Goal: Use online tool/utility: Utilize a website feature to perform a specific function

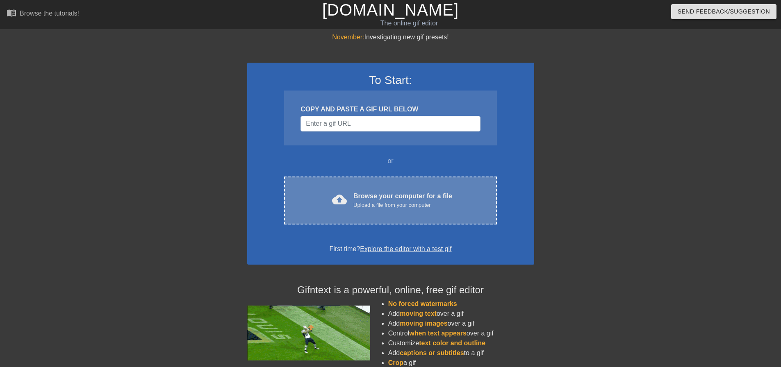
click at [385, 194] on div "Browse your computer for a file Upload a file from your computer" at bounding box center [402, 200] width 99 height 18
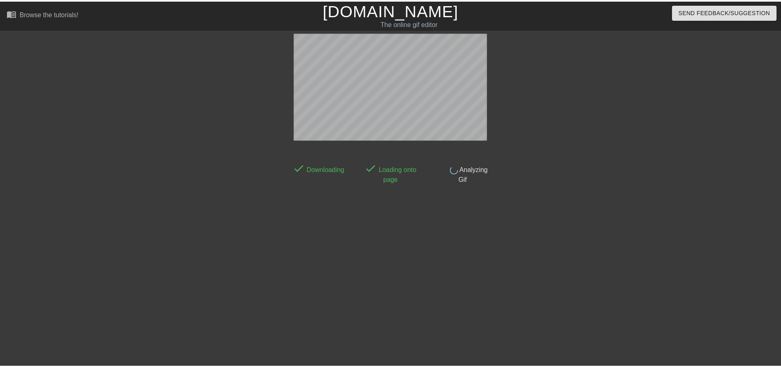
scroll to position [4, 0]
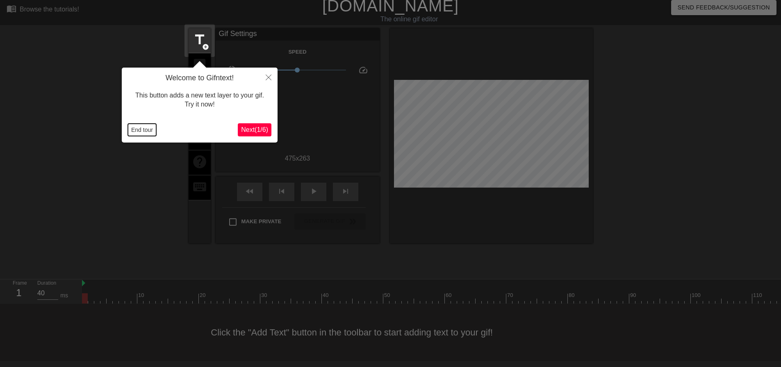
click at [146, 132] on button "End tour" at bounding box center [142, 130] width 28 height 12
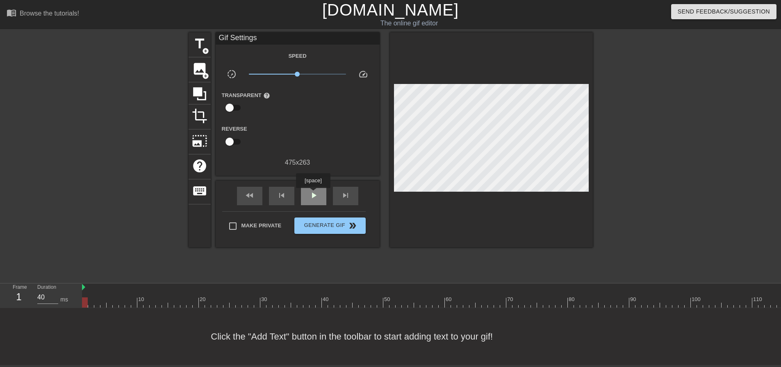
click at [313, 194] on span "play_arrow" at bounding box center [314, 196] width 10 height 10
click at [313, 194] on span "pause" at bounding box center [314, 196] width 10 height 10
click at [313, 194] on span "play_arrow" at bounding box center [314, 196] width 10 height 10
click at [313, 194] on span "pause" at bounding box center [314, 196] width 10 height 10
click at [316, 191] on span "play_arrow" at bounding box center [314, 196] width 10 height 10
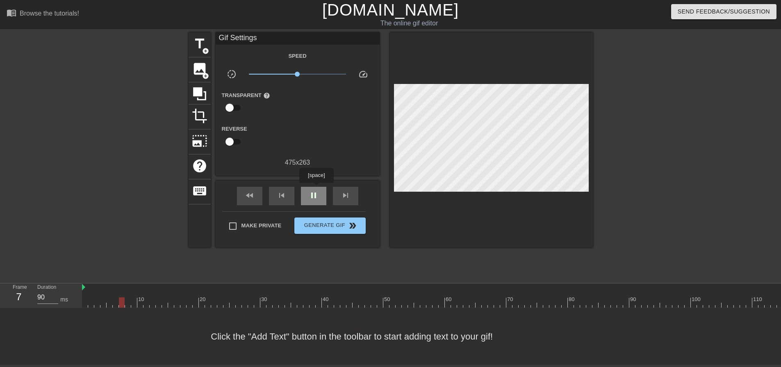
type input "80"
click at [316, 191] on span "pause" at bounding box center [314, 196] width 10 height 10
click at [201, 69] on span "image" at bounding box center [200, 69] width 16 height 16
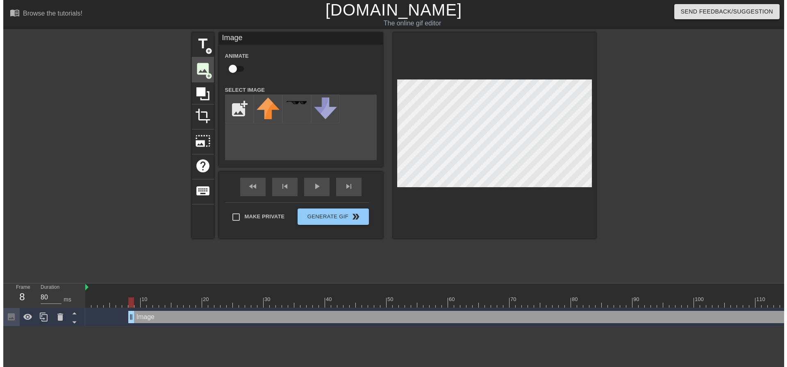
scroll to position [0, 0]
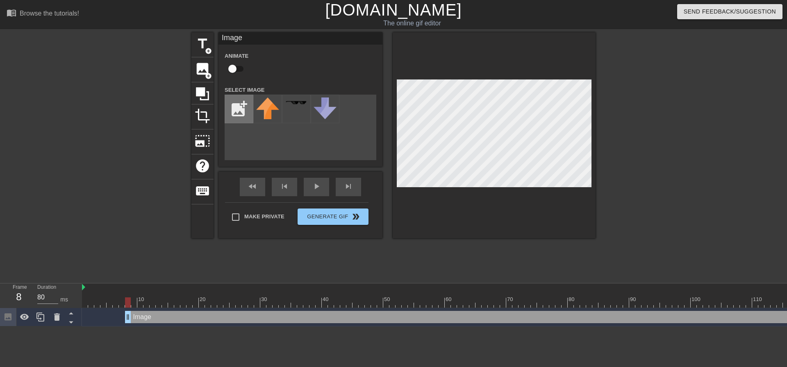
click at [244, 109] on input "file" at bounding box center [239, 109] width 28 height 28
type input "C:\fakepath\Indianapolis_Colts_logo.svg.png"
click at [273, 108] on img at bounding box center [267, 110] width 23 height 24
click at [512, 200] on div at bounding box center [494, 135] width 203 height 206
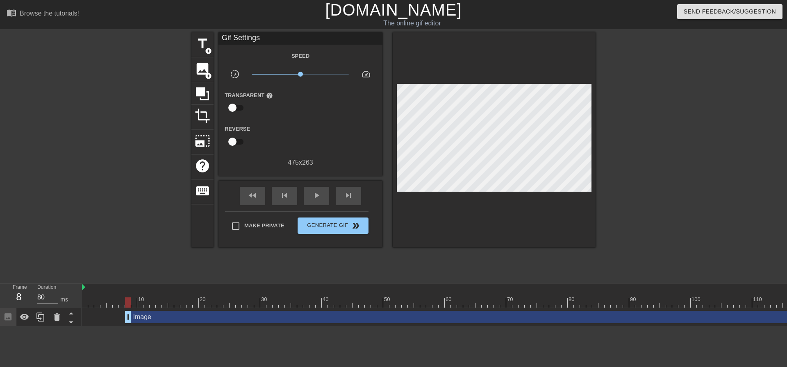
click at [684, 146] on div at bounding box center [667, 155] width 123 height 246
type input "40"
drag, startPoint x: 129, startPoint y: 315, endPoint x: 82, endPoint y: 314, distance: 47.1
click at [82, 314] on div "Frame 1 Duration 40 ms 10 20 30 40 50 60 70 80 90 100 110 120 130 140 150 Image…" at bounding box center [393, 305] width 787 height 43
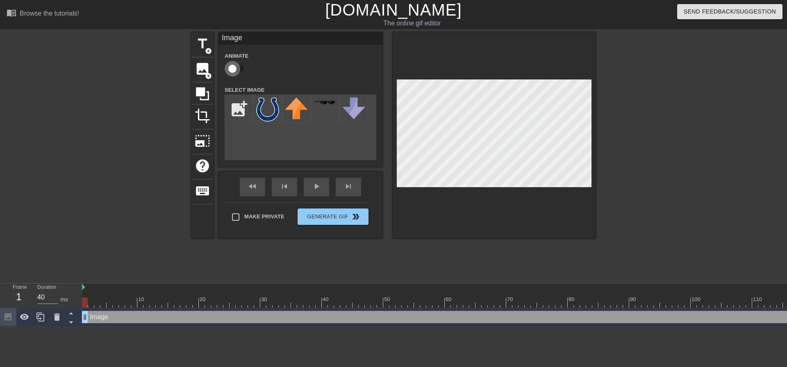
click at [240, 68] on input "checkbox" at bounding box center [232, 69] width 47 height 16
checkbox input "true"
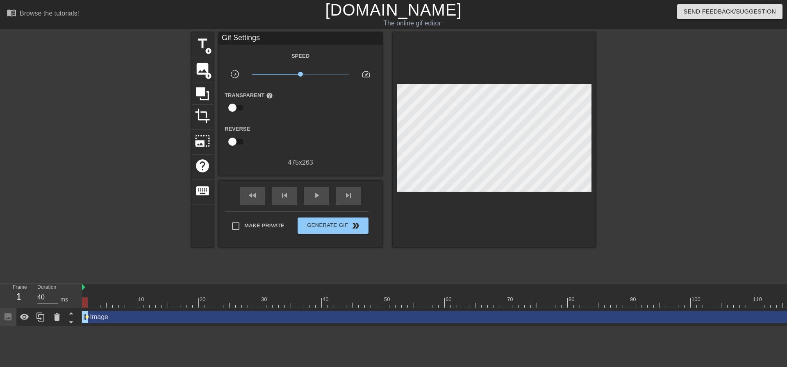
click at [86, 316] on span "lens" at bounding box center [87, 317] width 4 height 4
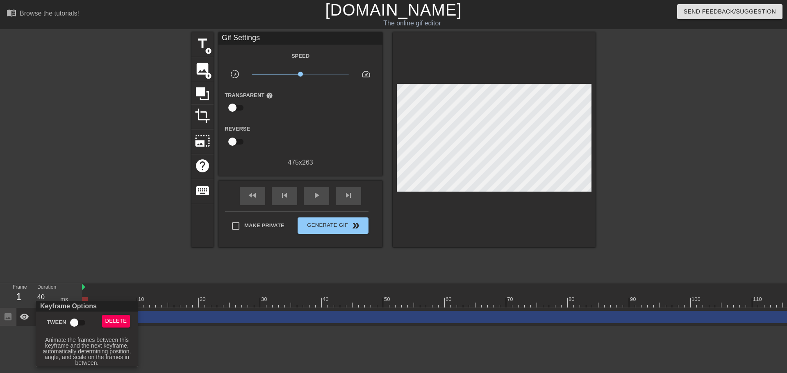
click at [83, 322] on input "Tween" at bounding box center [74, 323] width 47 height 16
checkbox input "true"
click at [156, 248] on div at bounding box center [393, 186] width 787 height 373
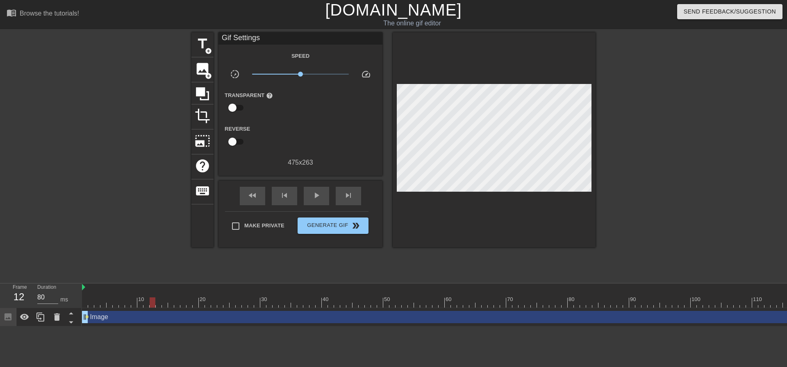
click at [151, 306] on div at bounding box center [555, 303] width 947 height 10
click at [111, 308] on div "Image drag_handle drag_handle lens" at bounding box center [555, 317] width 947 height 18
click at [124, 304] on div at bounding box center [555, 303] width 947 height 10
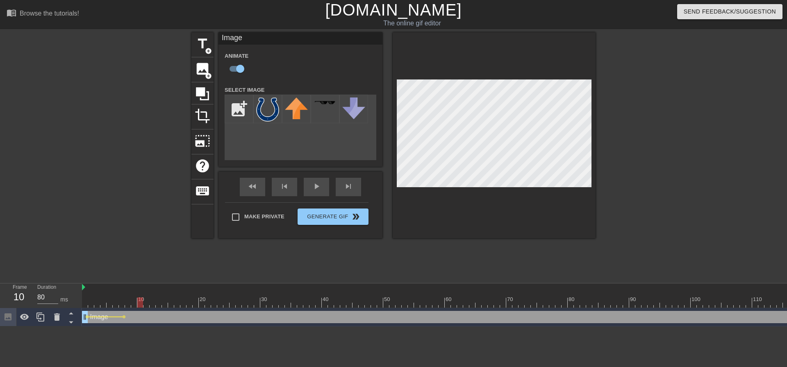
click at [143, 307] on div at bounding box center [555, 303] width 947 height 10
click at [156, 307] on div at bounding box center [555, 303] width 947 height 10
click at [187, 308] on div "Image drag_handle drag_handle lens lens lens" at bounding box center [555, 317] width 947 height 18
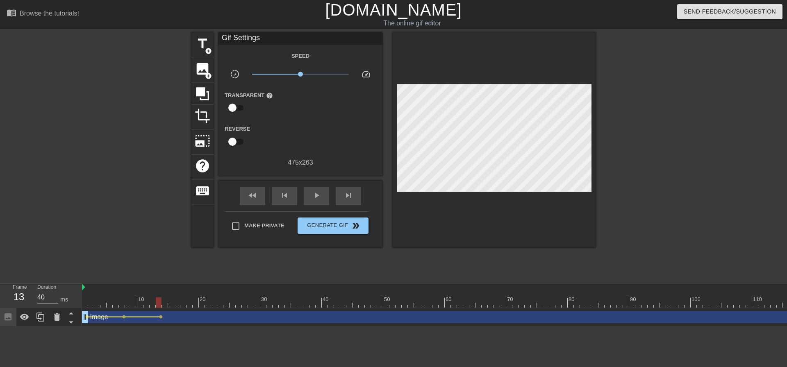
click at [186, 303] on div at bounding box center [555, 303] width 947 height 10
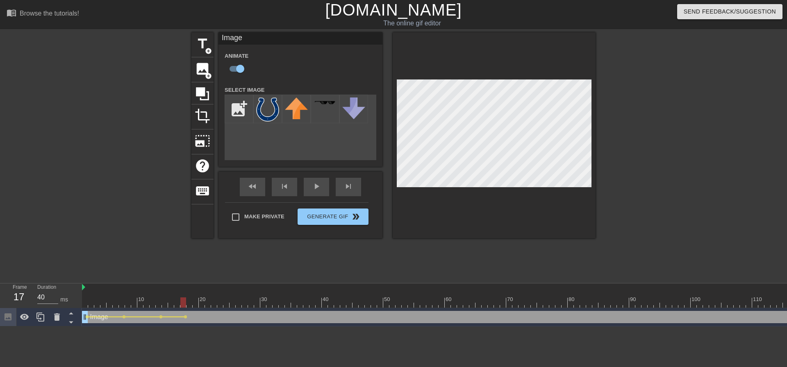
click at [209, 307] on div at bounding box center [555, 303] width 947 height 10
click at [238, 306] on div at bounding box center [555, 303] width 947 height 10
click at [269, 307] on div at bounding box center [555, 303] width 947 height 10
click at [89, 300] on div at bounding box center [555, 303] width 947 height 10
click at [310, 187] on div "play_arrow" at bounding box center [316, 187] width 25 height 18
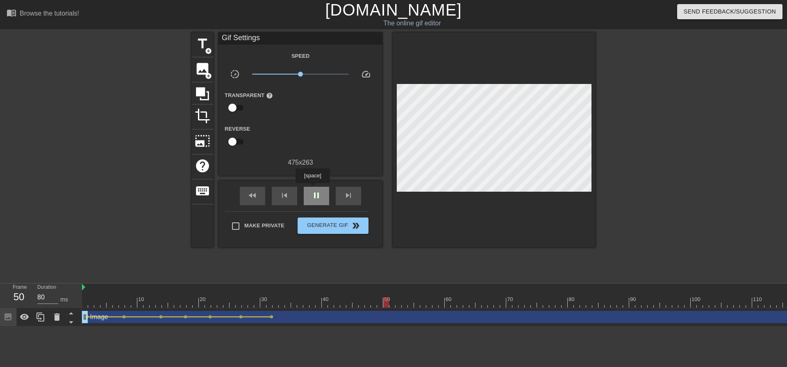
click at [312, 189] on div "pause" at bounding box center [316, 196] width 25 height 18
drag, startPoint x: 312, startPoint y: 189, endPoint x: 290, endPoint y: 308, distance: 121.3
click at [296, 304] on div "menu_book Browse the tutorials! [DOMAIN_NAME] The online gif editor Send Feedba…" at bounding box center [393, 163] width 787 height 327
click at [292, 305] on div at bounding box center [555, 303] width 947 height 10
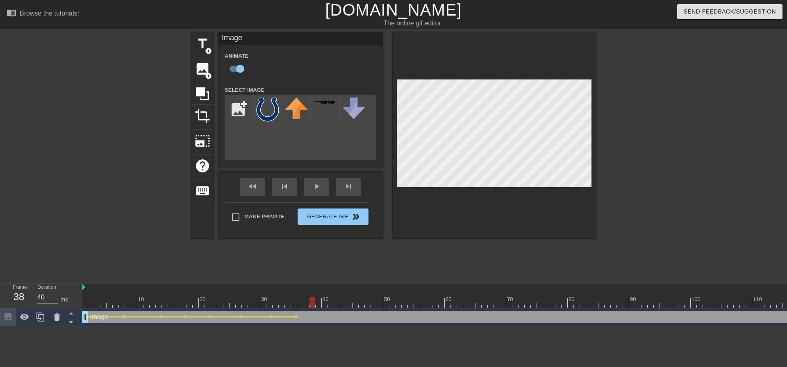
click at [312, 306] on div at bounding box center [555, 303] width 947 height 10
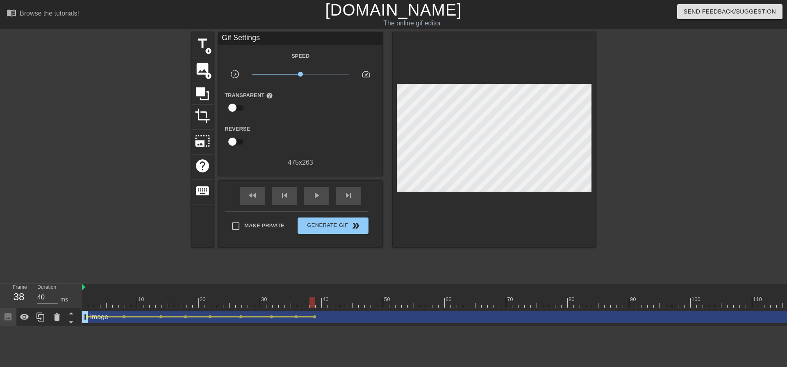
click at [337, 308] on div "10 20 30 40 50 60 70 80 90 100 110 120 130 140 150" at bounding box center [555, 296] width 947 height 25
click at [338, 309] on div "Image drag_handle drag_handle lens lens lens lens lens lens lens lens lens" at bounding box center [555, 317] width 947 height 18
click at [343, 310] on div "Image drag_handle drag_handle lens lens lens lens lens lens lens lens lens" at bounding box center [555, 317] width 947 height 18
click at [346, 304] on div at bounding box center [555, 303] width 947 height 10
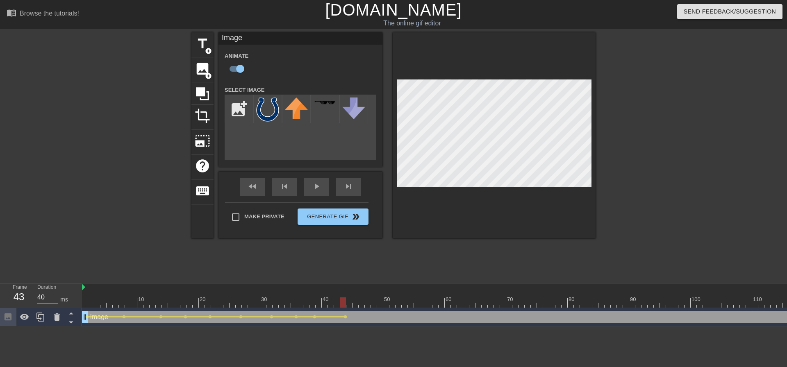
click at [367, 308] on div "Image drag_handle drag_handle lens lens lens lens lens lens lens lens lens lens" at bounding box center [555, 317] width 947 height 18
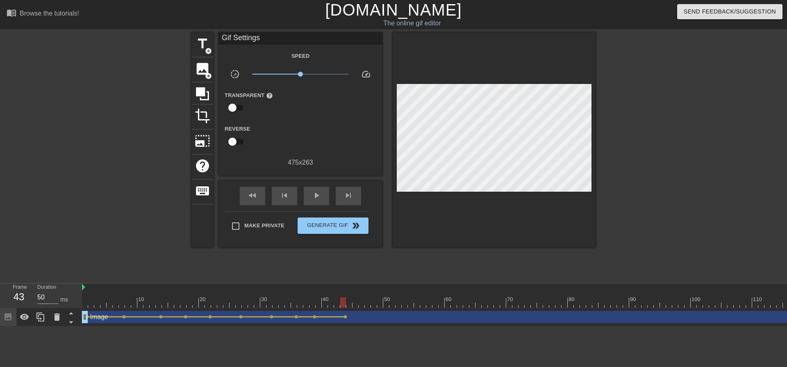
click at [380, 305] on div at bounding box center [555, 303] width 947 height 10
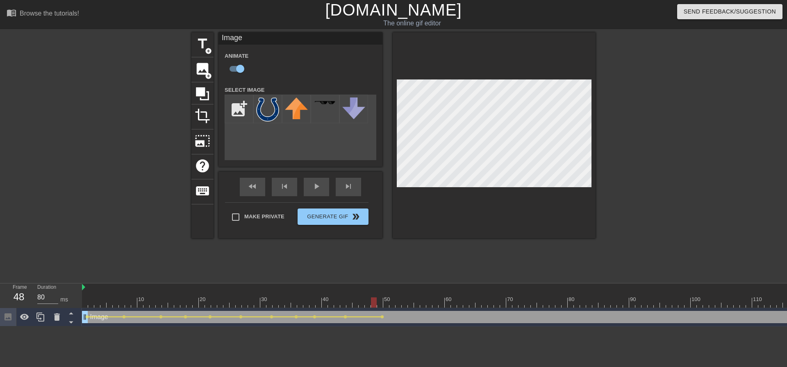
click at [373, 307] on div at bounding box center [555, 303] width 947 height 10
click at [400, 302] on div at bounding box center [555, 303] width 947 height 10
click at [429, 303] on div at bounding box center [555, 303] width 947 height 10
click at [460, 304] on div at bounding box center [555, 303] width 947 height 10
click at [482, 305] on div at bounding box center [555, 303] width 947 height 10
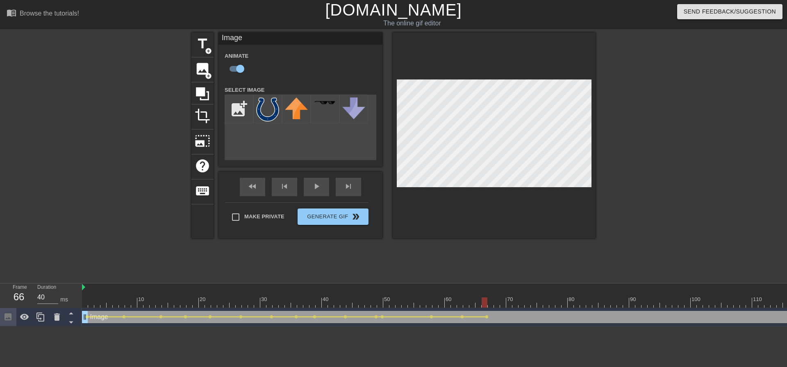
click at [513, 304] on div at bounding box center [555, 303] width 947 height 10
click at [541, 307] on div at bounding box center [555, 303] width 947 height 10
click at [584, 303] on div at bounding box center [555, 303] width 947 height 10
click at [616, 305] on div at bounding box center [555, 303] width 947 height 10
click at [648, 303] on div at bounding box center [555, 303] width 947 height 10
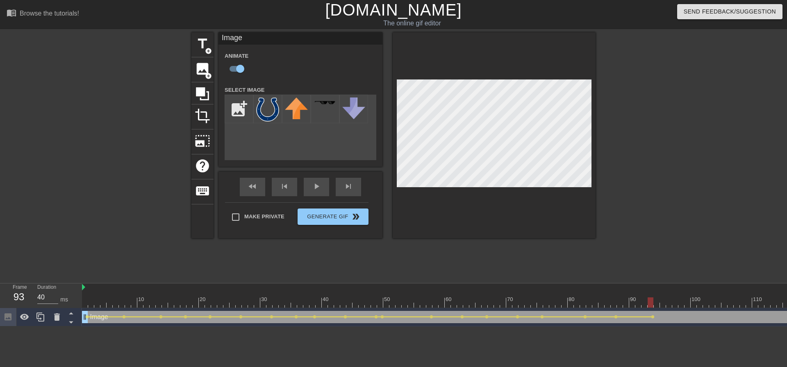
click at [688, 308] on div "10 20 30 40 50 60 70 80 90 100 110 120 130 140 150" at bounding box center [555, 296] width 947 height 25
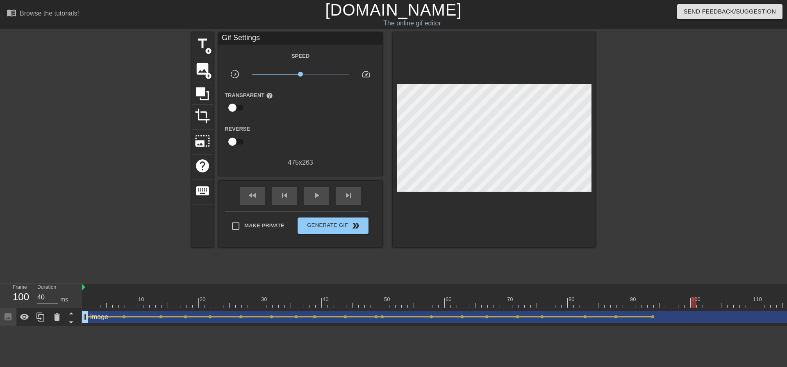
click at [695, 303] on div at bounding box center [555, 303] width 947 height 10
click at [676, 326] on div "Image drag_handle drag_handle lens lens lens lens lens lens lens lens lens lens…" at bounding box center [555, 317] width 947 height 18
click at [509, 303] on div at bounding box center [311, 303] width 947 height 10
click at [310, 181] on div "fast_rewind skip_previous play_arrow skip_next" at bounding box center [301, 196] width 134 height 31
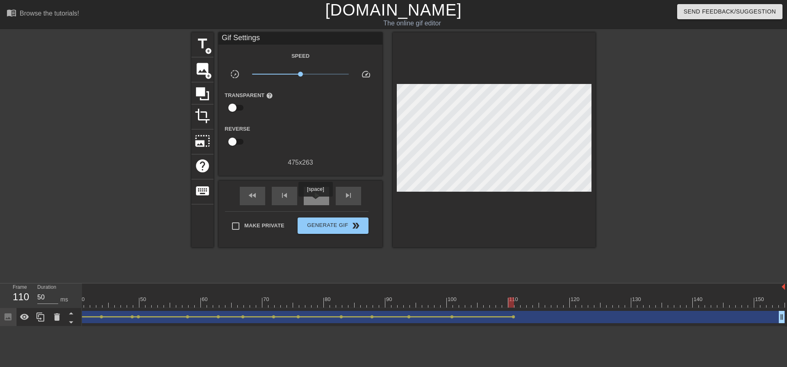
click at [315, 202] on div "play_arrow" at bounding box center [316, 196] width 25 height 18
click at [315, 202] on div "pause" at bounding box center [316, 196] width 25 height 18
click at [315, 202] on div "play_arrow" at bounding box center [316, 196] width 25 height 18
click at [315, 202] on div "pause" at bounding box center [316, 196] width 25 height 18
click at [315, 202] on div "play_arrow" at bounding box center [316, 196] width 25 height 18
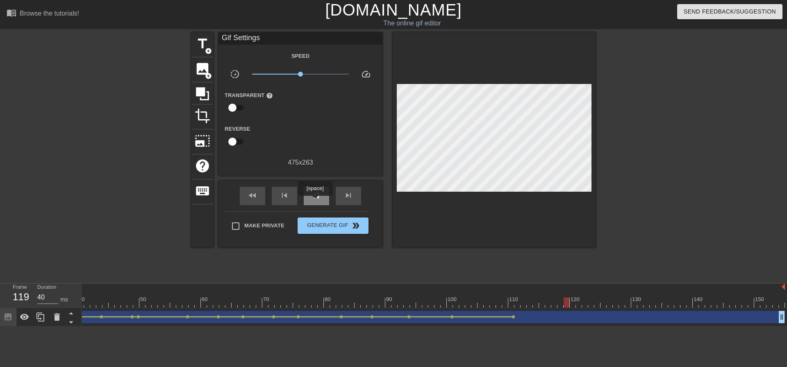
click at [315, 202] on div "pause" at bounding box center [316, 196] width 25 height 18
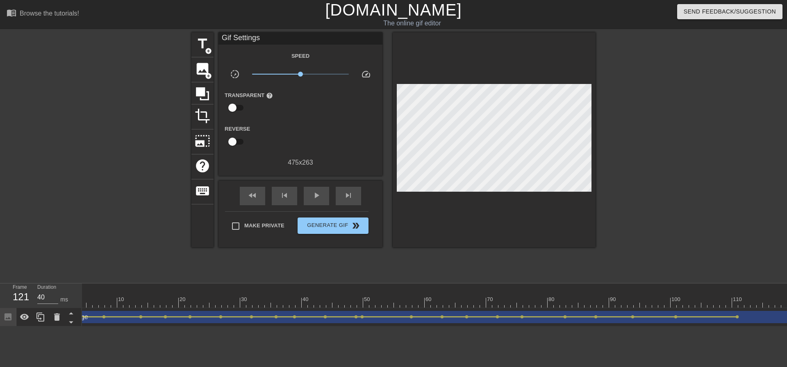
scroll to position [0, 0]
click at [310, 304] on div at bounding box center [555, 303] width 947 height 10
click at [294, 303] on div at bounding box center [555, 303] width 947 height 10
click at [190, 298] on div at bounding box center [555, 303] width 947 height 10
click at [146, 304] on div at bounding box center [555, 303] width 947 height 10
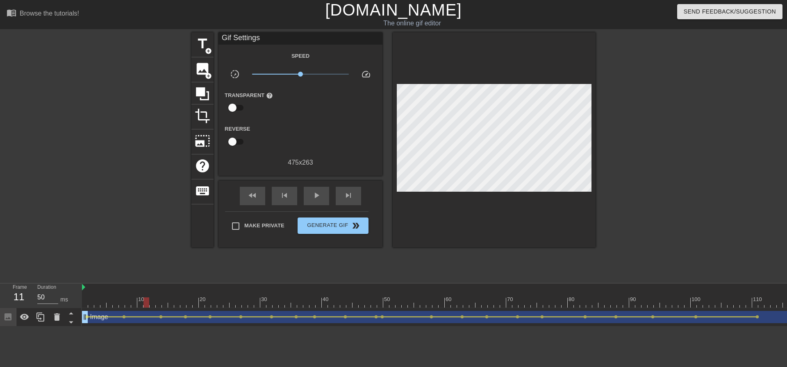
type input "80"
click at [139, 306] on div at bounding box center [555, 303] width 947 height 10
click at [199, 65] on span "image" at bounding box center [203, 69] width 16 height 16
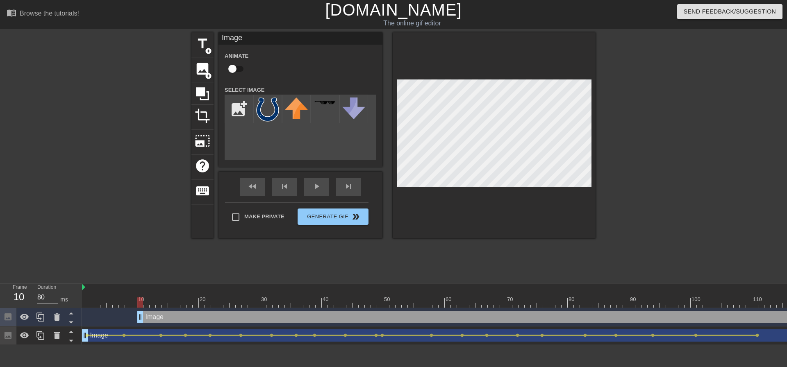
click at [232, 66] on input "checkbox" at bounding box center [232, 69] width 47 height 16
checkbox input "true"
click at [241, 112] on input "file" at bounding box center [239, 109] width 28 height 28
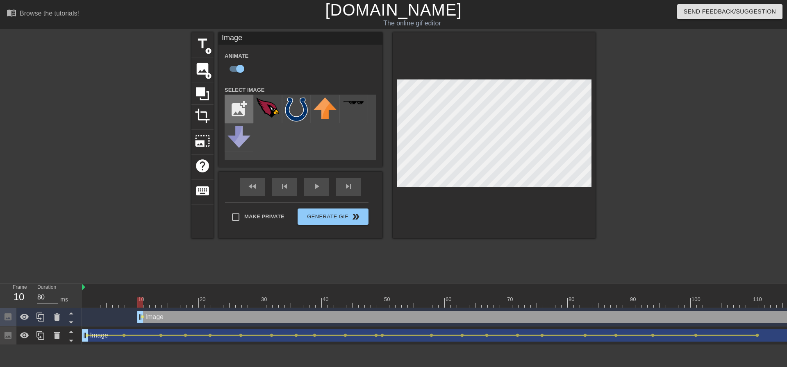
click at [236, 109] on input "file" at bounding box center [239, 109] width 28 height 28
type input "C:\fakepath\download (2).png"
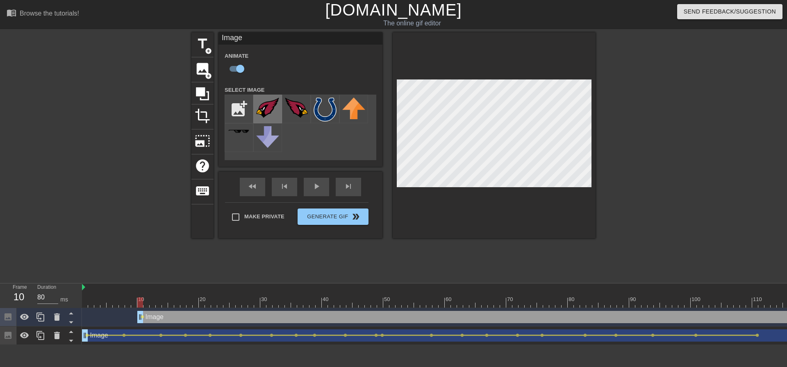
click at [267, 109] on img at bounding box center [267, 108] width 23 height 20
click at [142, 317] on span "lens" at bounding box center [143, 317] width 4 height 4
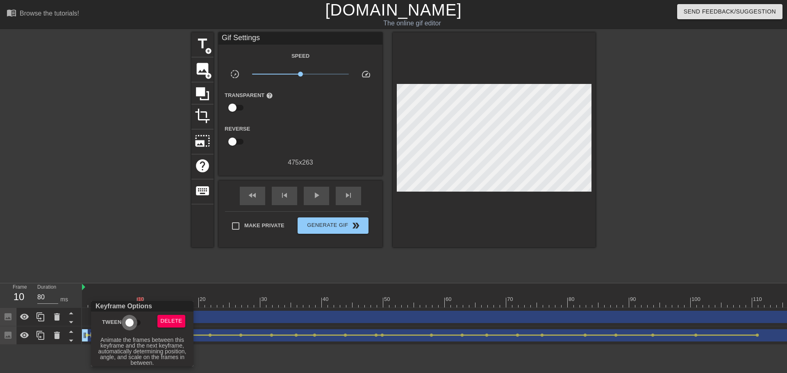
click at [137, 323] on input "Tween" at bounding box center [129, 323] width 47 height 16
checkbox input "true"
drag, startPoint x: 500, startPoint y: 155, endPoint x: 490, endPoint y: 155, distance: 9.8
click at [490, 163] on div at bounding box center [393, 186] width 787 height 373
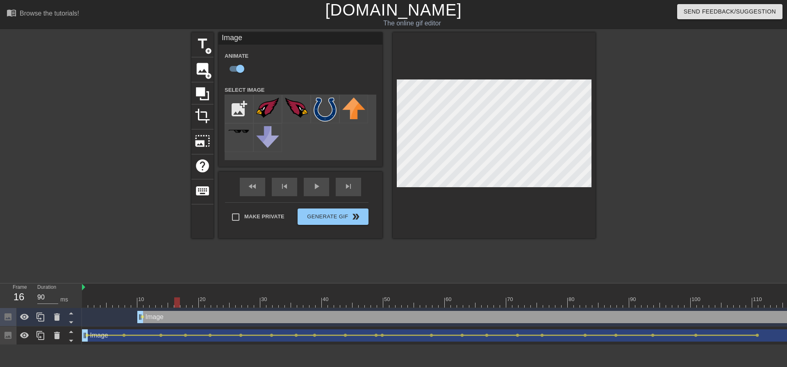
click at [177, 304] on div at bounding box center [555, 303] width 947 height 10
click at [150, 309] on div "Image drag_handle drag_handle lens lens" at bounding box center [555, 317] width 947 height 18
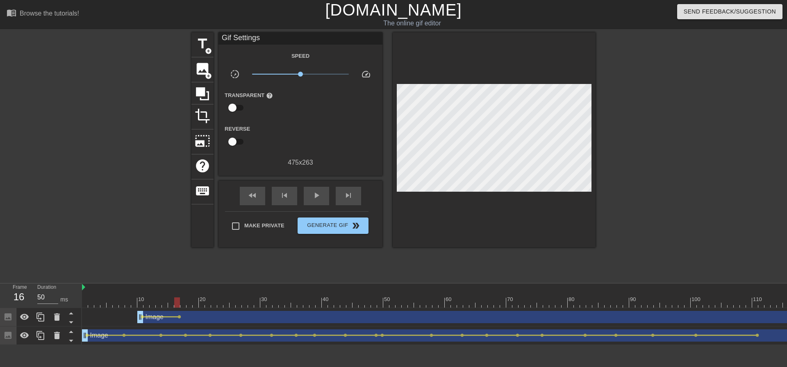
click at [148, 304] on div at bounding box center [555, 303] width 947 height 10
click at [140, 302] on div at bounding box center [555, 303] width 947 height 10
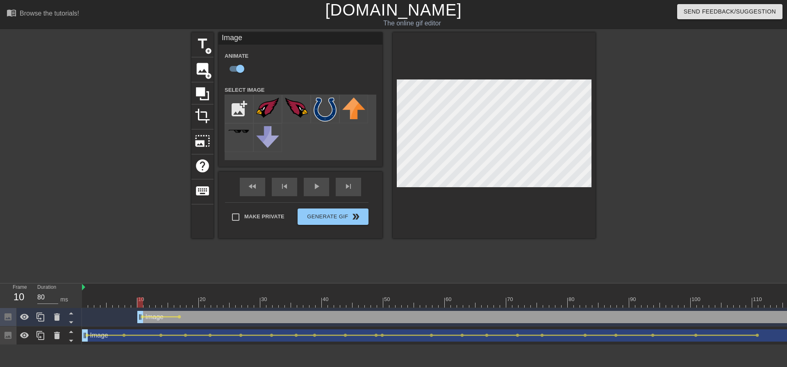
click at [605, 119] on div "title add_circle image add_circle crop photo_size_select_large help keyboard Im…" at bounding box center [393, 155] width 787 height 246
click at [185, 306] on div at bounding box center [555, 303] width 947 height 10
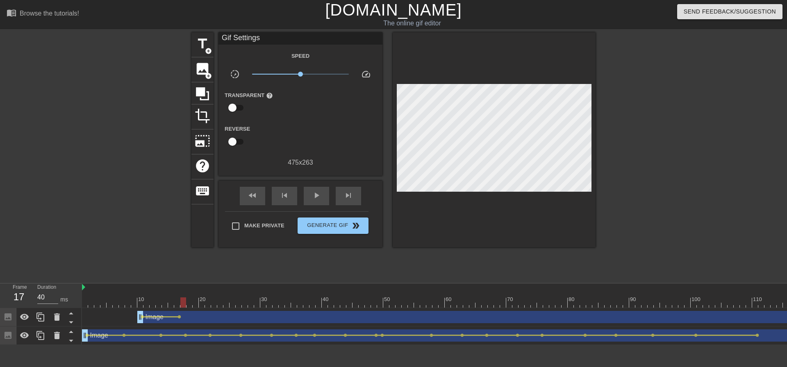
click at [198, 308] on div "Image drag_handle drag_handle lens lens" at bounding box center [555, 317] width 947 height 18
click at [190, 310] on div "Image drag_handle drag_handle lens lens" at bounding box center [555, 317] width 947 height 18
click at [202, 305] on div at bounding box center [555, 303] width 947 height 10
click at [218, 304] on div at bounding box center [555, 303] width 947 height 10
click at [188, 305] on div at bounding box center [555, 303] width 947 height 10
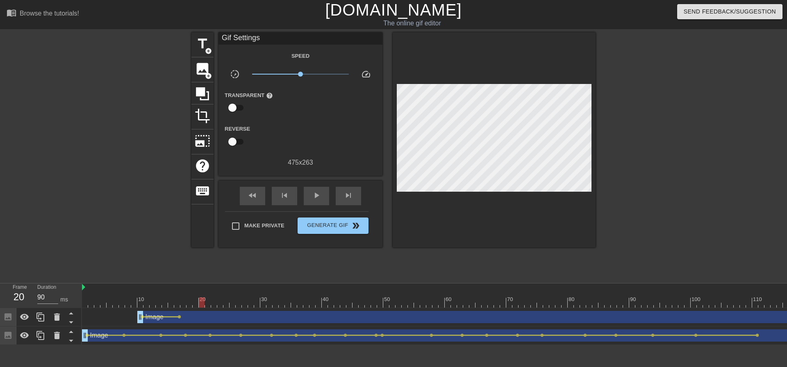
click at [205, 307] on div at bounding box center [555, 303] width 947 height 10
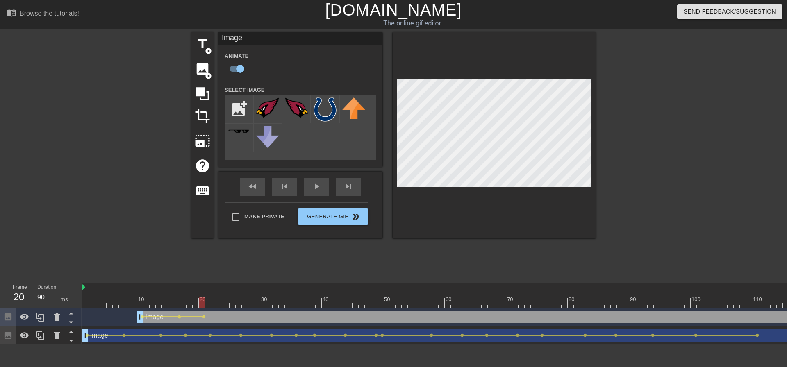
click at [375, 117] on div "title add_circle image add_circle crop photo_size_select_large help keyboard Im…" at bounding box center [393, 135] width 404 height 206
click at [94, 303] on div at bounding box center [555, 303] width 947 height 10
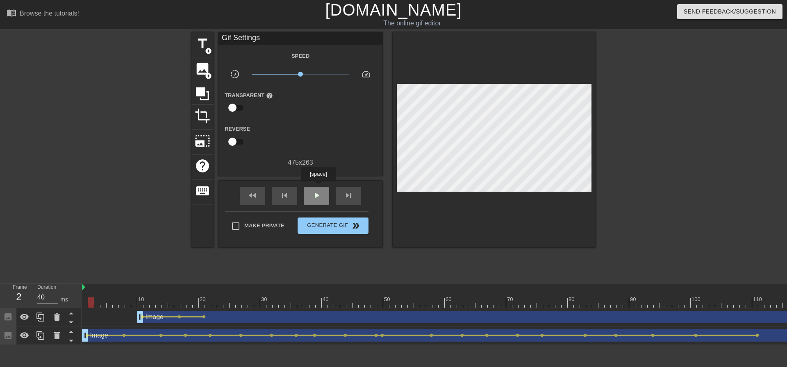
click at [318, 187] on div "play_arrow" at bounding box center [316, 196] width 25 height 18
click at [319, 187] on div "pause" at bounding box center [316, 196] width 25 height 18
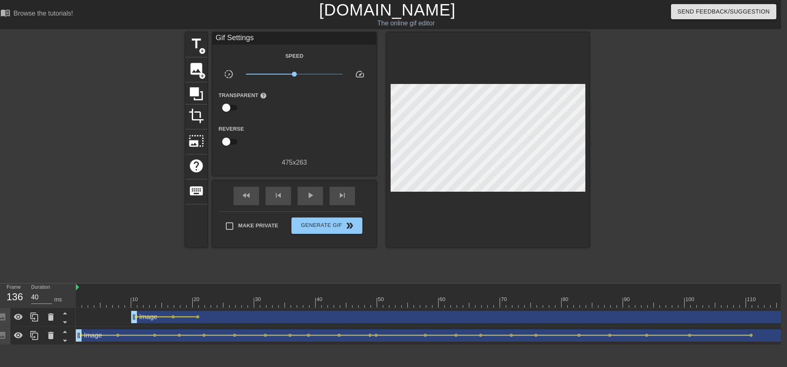
scroll to position [0, 244]
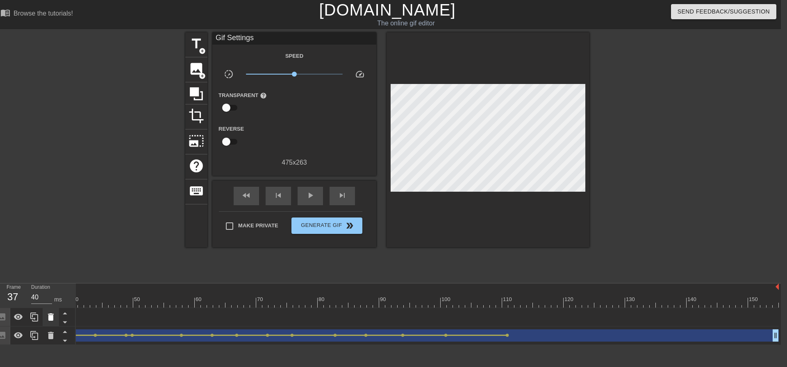
drag, startPoint x: 775, startPoint y: 314, endPoint x: 56, endPoint y: 311, distance: 719.5
click at [56, 311] on div "Frame 37 Duration 40 ms 10 20 30 40 50 60 70 80 90 100 110 120 130 140 150 Imag…" at bounding box center [387, 314] width 787 height 61
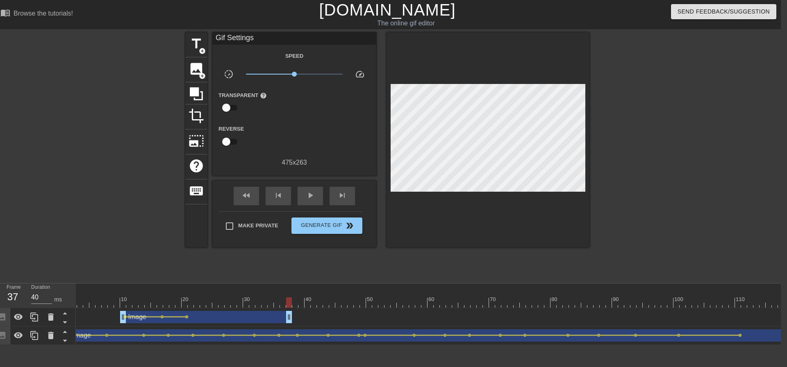
scroll to position [0, 0]
click at [123, 304] on div at bounding box center [549, 303] width 947 height 10
click at [306, 195] on span "play_arrow" at bounding box center [310, 196] width 10 height 10
click at [306, 195] on span "pause" at bounding box center [310, 196] width 10 height 10
click at [306, 195] on span "play_arrow" at bounding box center [310, 196] width 10 height 10
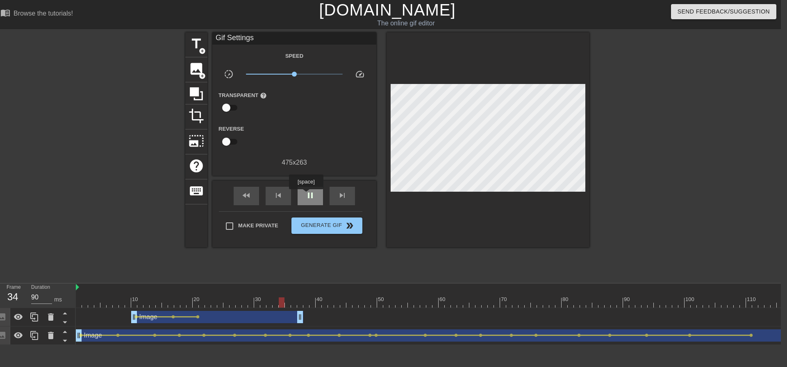
click at [306, 195] on span "pause" at bounding box center [310, 196] width 10 height 10
click at [173, 317] on span "lens" at bounding box center [173, 317] width 4 height 4
type input "90"
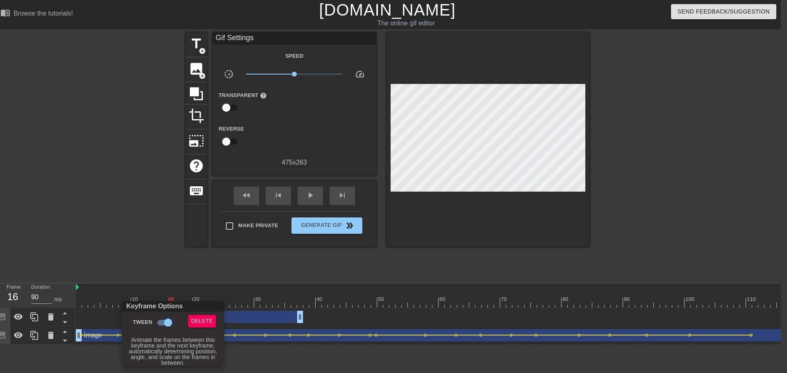
click at [166, 324] on input "Tween" at bounding box center [168, 323] width 47 height 16
checkbox input "false"
drag, startPoint x: 225, startPoint y: 265, endPoint x: 175, endPoint y: 280, distance: 52.7
click at [225, 265] on div at bounding box center [393, 186] width 787 height 373
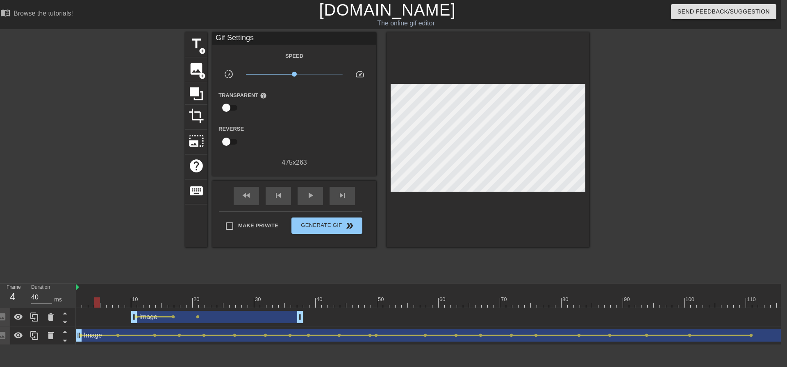
click at [98, 303] on div at bounding box center [549, 303] width 947 height 10
click at [173, 316] on span "lens" at bounding box center [173, 317] width 4 height 4
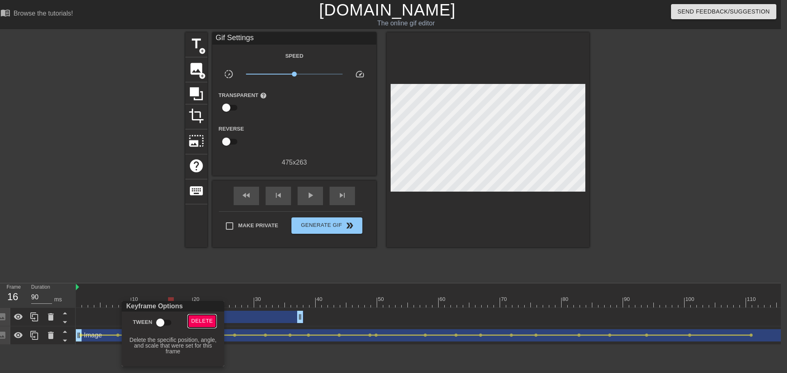
click at [209, 320] on span "Delete" at bounding box center [202, 321] width 22 height 9
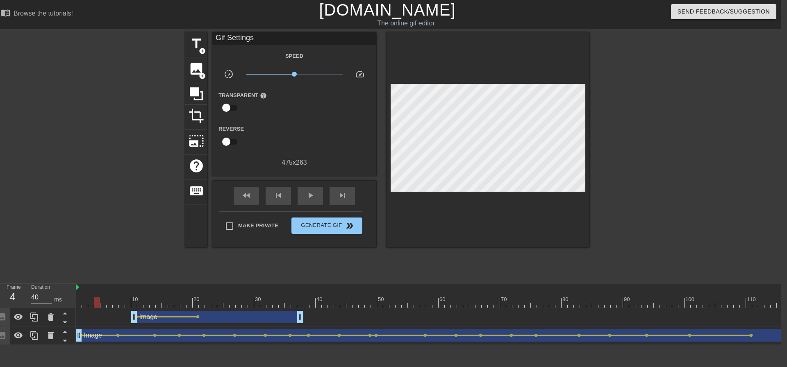
click at [98, 303] on div at bounding box center [549, 303] width 947 height 10
click at [305, 200] on div "play_arrow" at bounding box center [310, 196] width 25 height 18
click at [305, 200] on div "pause" at bounding box center [310, 196] width 25 height 18
click at [189, 303] on div at bounding box center [549, 303] width 947 height 10
click at [196, 305] on div at bounding box center [549, 303] width 947 height 10
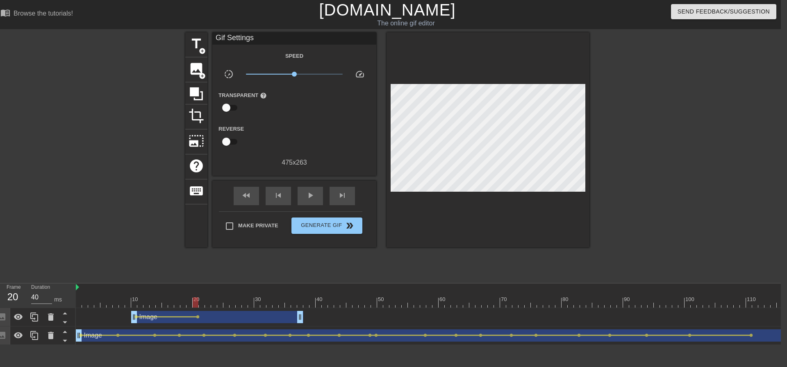
click at [189, 304] on div at bounding box center [549, 303] width 947 height 10
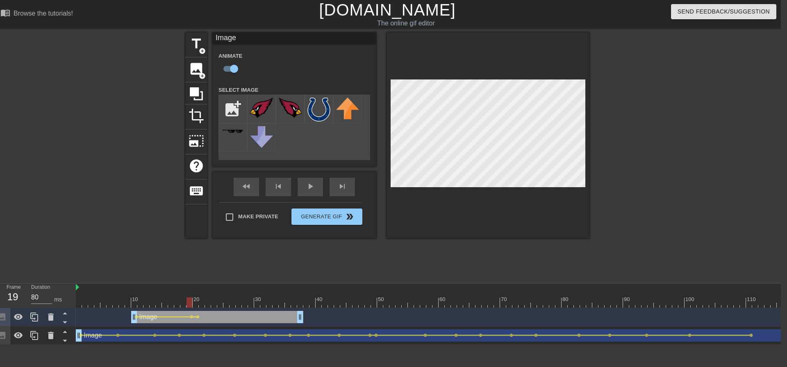
click at [102, 306] on div at bounding box center [549, 303] width 947 height 10
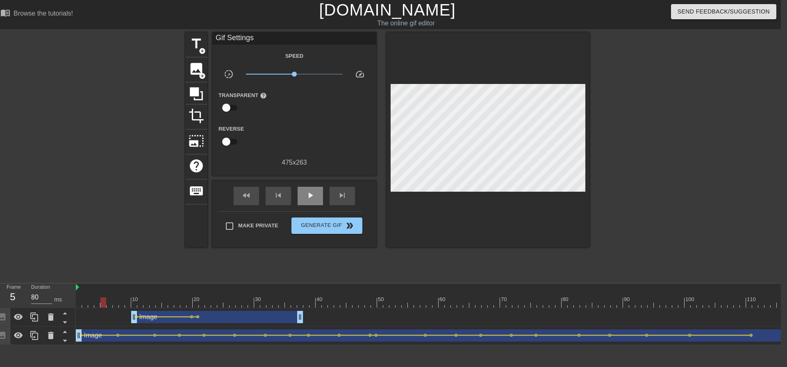
click at [311, 182] on div "fast_rewind skip_previous play_arrow skip_next" at bounding box center [295, 196] width 134 height 31
click at [310, 193] on span "play_arrow" at bounding box center [310, 196] width 10 height 10
click at [310, 193] on span "pause" at bounding box center [310, 196] width 10 height 10
click at [139, 305] on div at bounding box center [549, 303] width 947 height 10
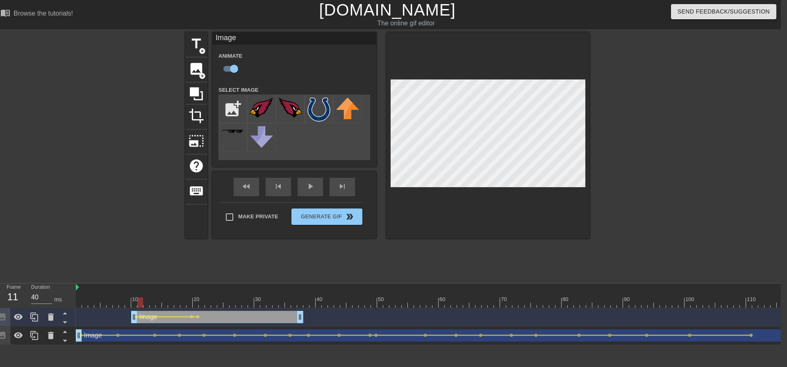
click at [98, 303] on div at bounding box center [549, 303] width 947 height 10
click at [315, 181] on div "fast_rewind skip_previous play_arrow skip_next" at bounding box center [295, 187] width 134 height 31
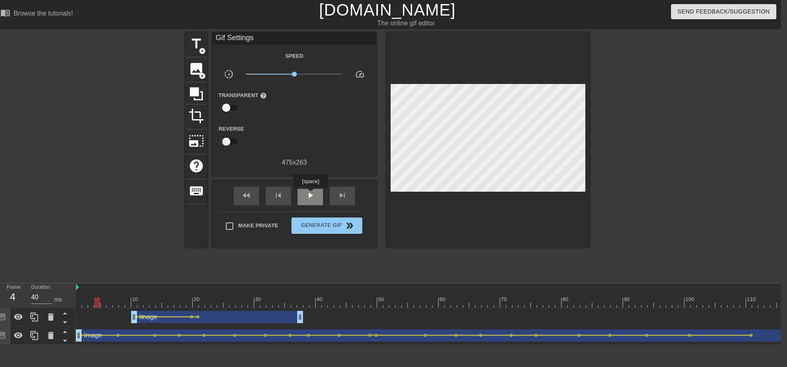
click at [310, 195] on span "play_arrow" at bounding box center [310, 196] width 10 height 10
click at [311, 195] on span "pause" at bounding box center [310, 196] width 10 height 10
click at [311, 195] on span "play_arrow" at bounding box center [310, 196] width 10 height 10
click at [311, 195] on span "pause" at bounding box center [310, 196] width 10 height 10
drag, startPoint x: 299, startPoint y: 321, endPoint x: 222, endPoint y: 322, distance: 77.5
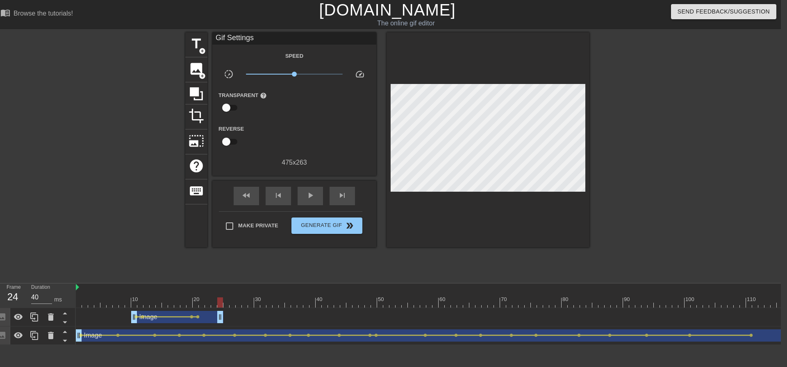
click at [96, 301] on div at bounding box center [549, 303] width 947 height 10
click at [305, 193] on span "play_arrow" at bounding box center [310, 196] width 10 height 10
click at [305, 193] on span "pause" at bounding box center [310, 196] width 10 height 10
type input "40"
click at [250, 223] on span "Make Private" at bounding box center [258, 226] width 40 height 8
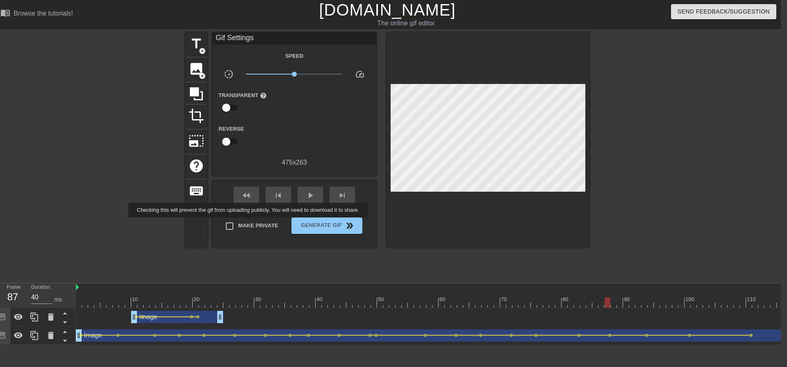
click at [238, 223] on input "Make Private" at bounding box center [229, 226] width 17 height 17
checkbox input "true"
click at [311, 225] on span "Generate Gif double_arrow" at bounding box center [327, 226] width 64 height 10
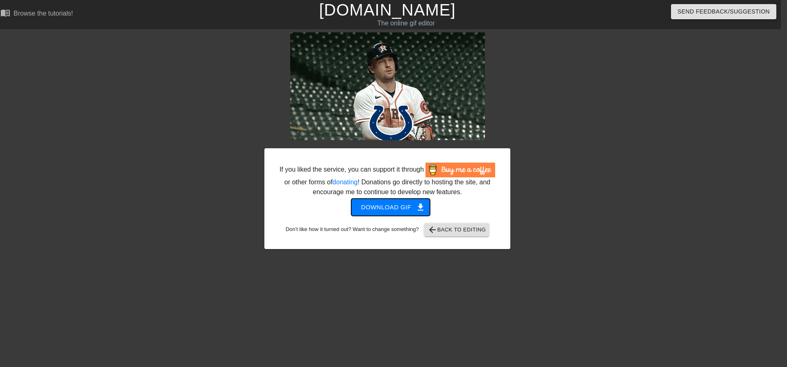
click at [392, 203] on span "Download gif get_app" at bounding box center [390, 207] width 59 height 11
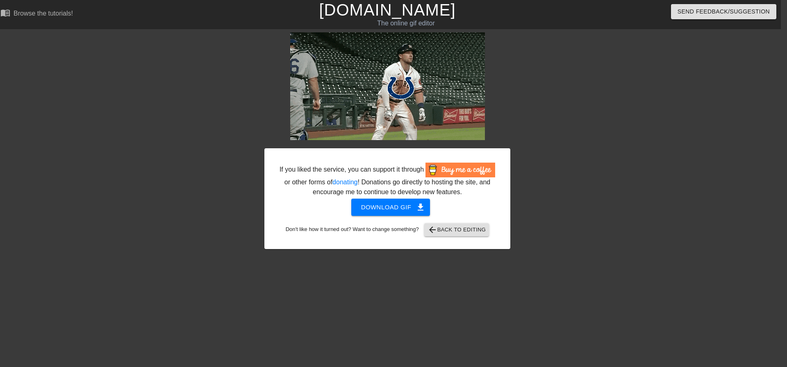
click at [185, 232] on div at bounding box center [193, 155] width 123 height 246
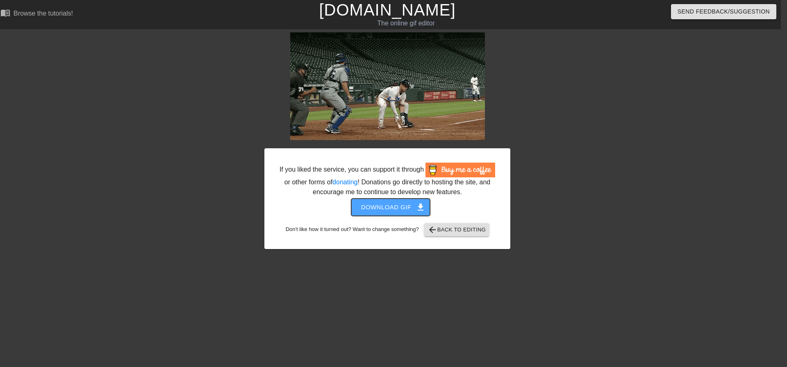
click at [417, 208] on span "get_app" at bounding box center [421, 208] width 10 height 10
